Goal: Task Accomplishment & Management: Use online tool/utility

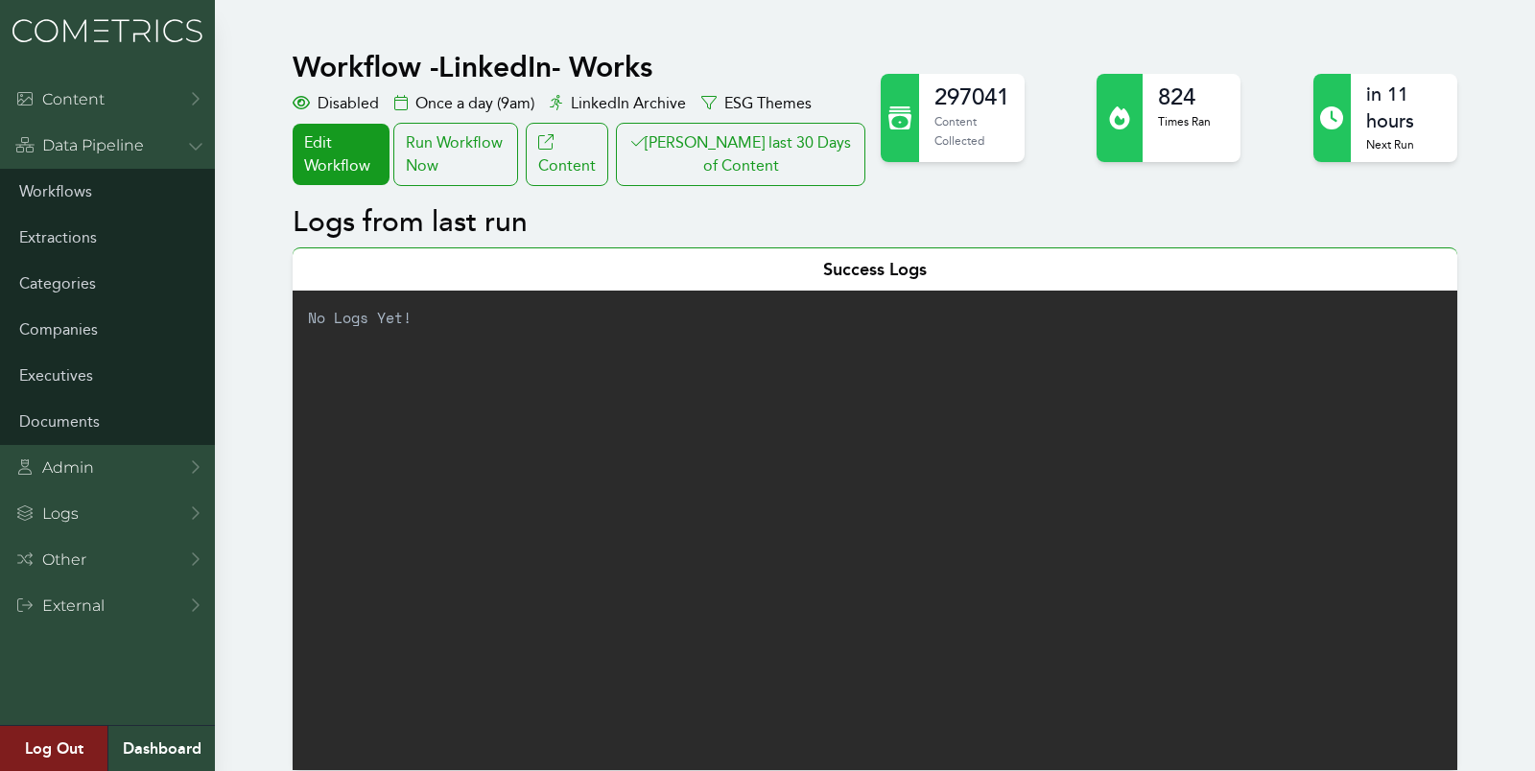
scroll to position [2, 0]
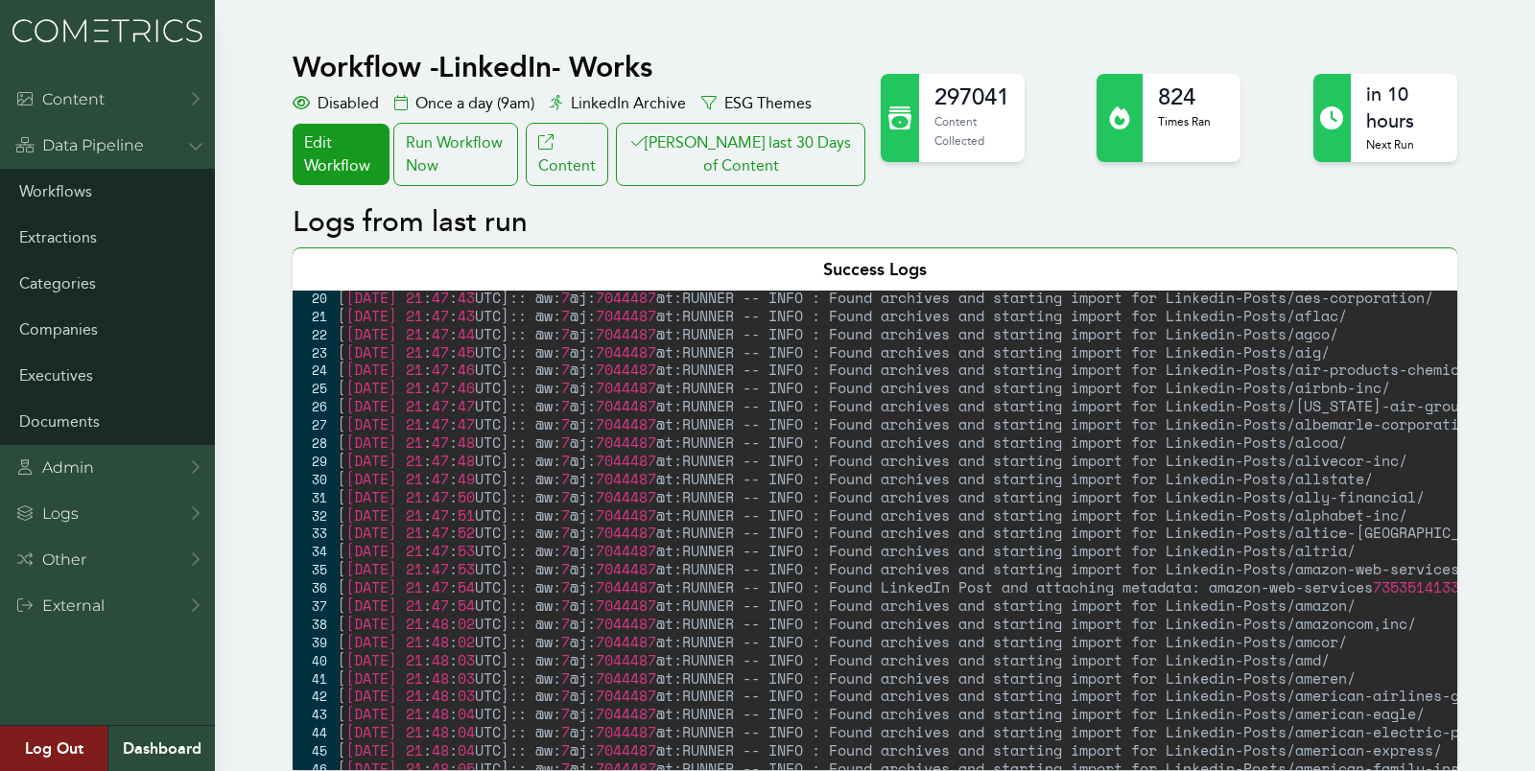
scroll to position [345, 0]
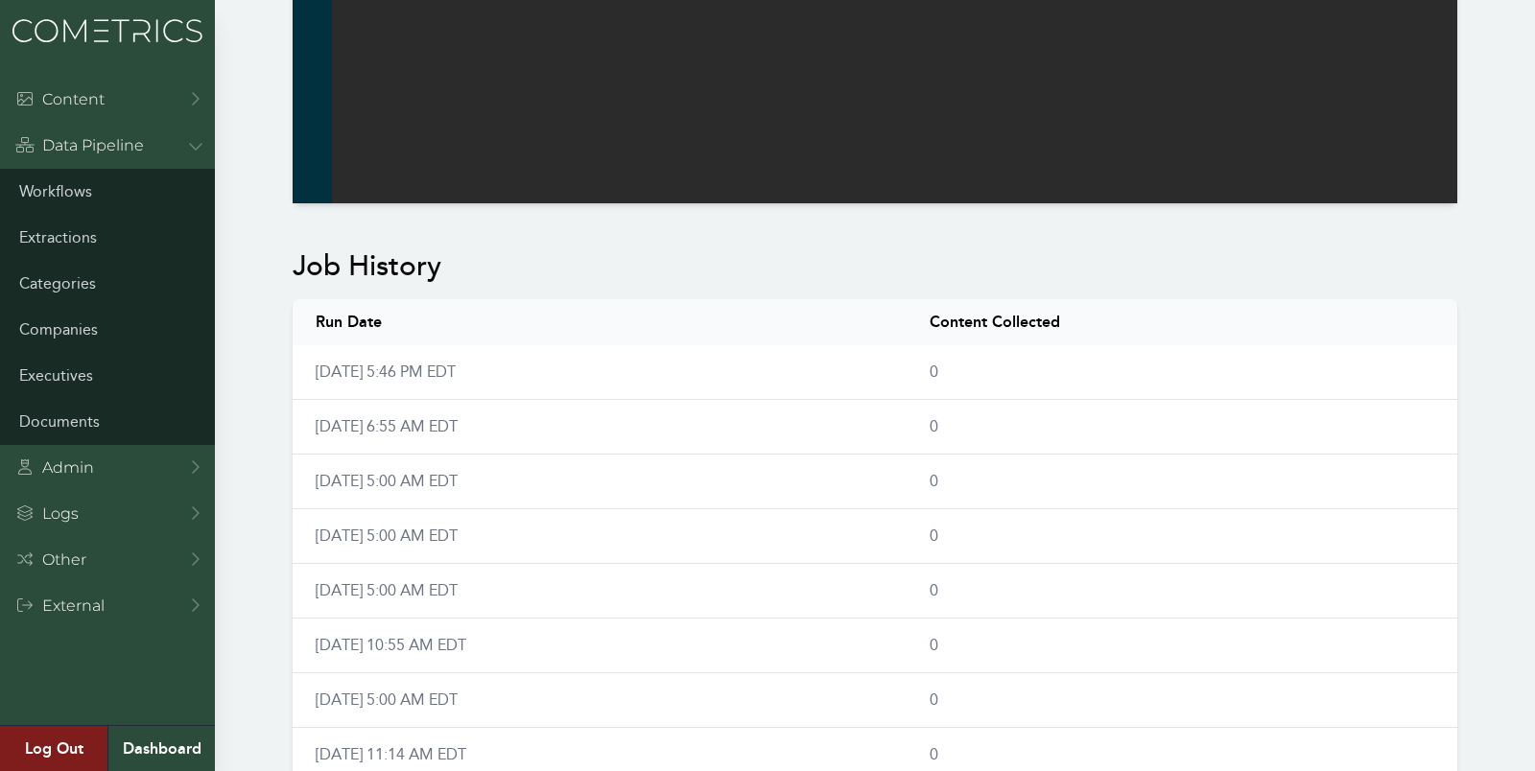
scroll to position [1862, 0]
